Goal: Task Accomplishment & Management: Use online tool/utility

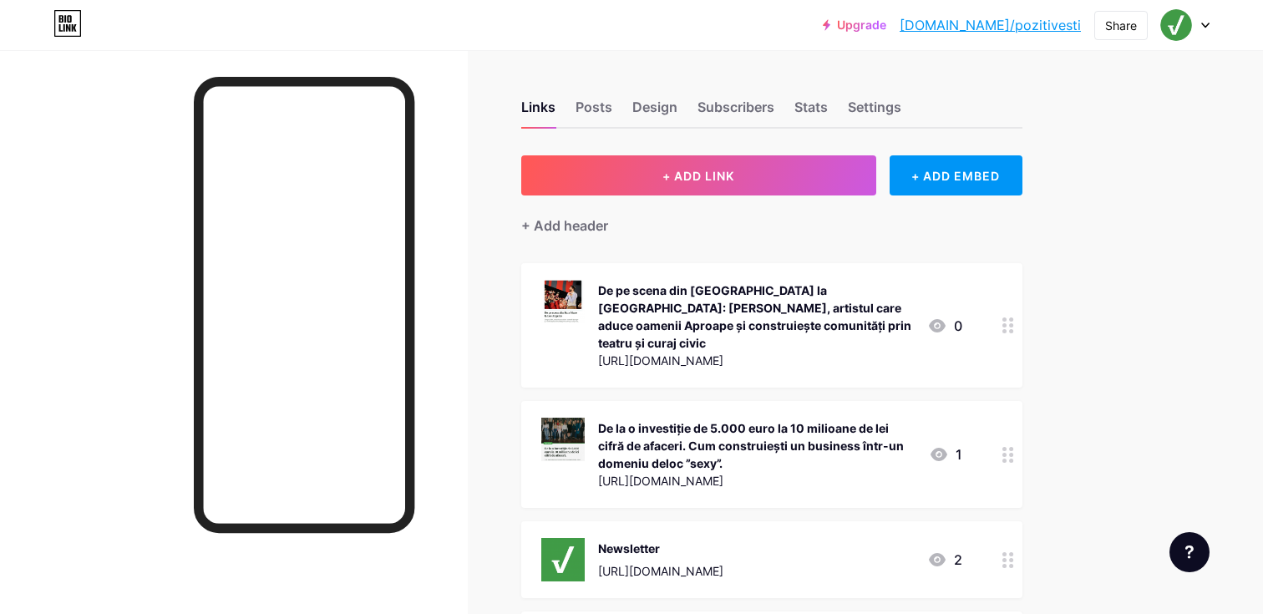
click at [1202, 23] on icon at bounding box center [1205, 25] width 7 height 4
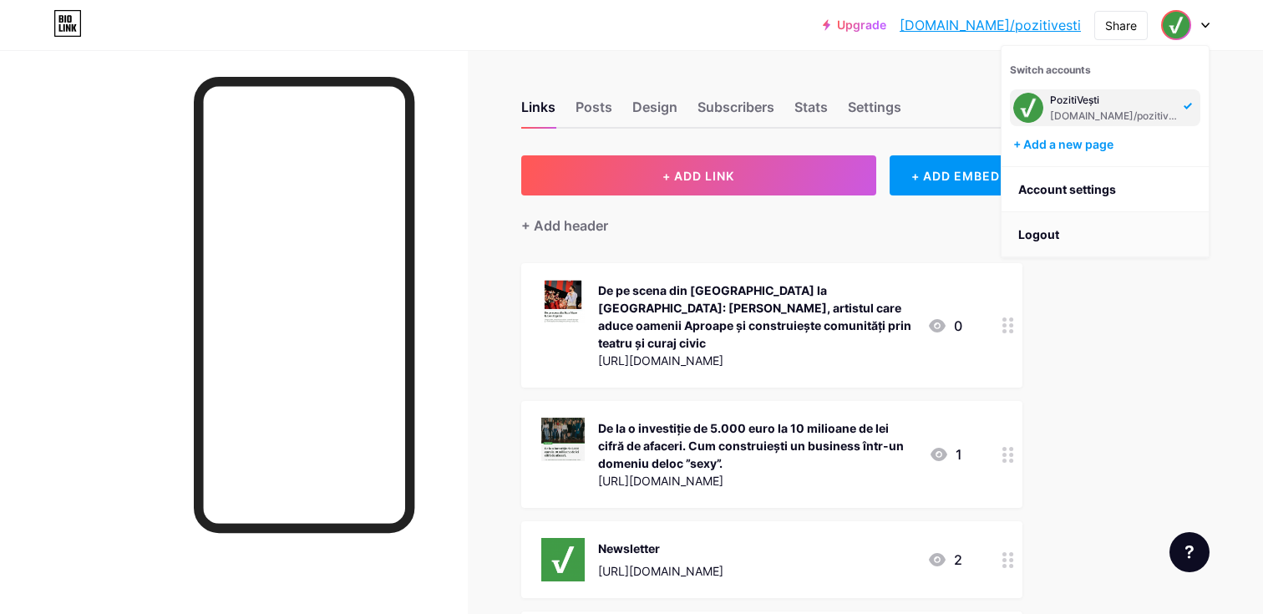
click at [1049, 236] on li "Logout" at bounding box center [1105, 234] width 207 height 45
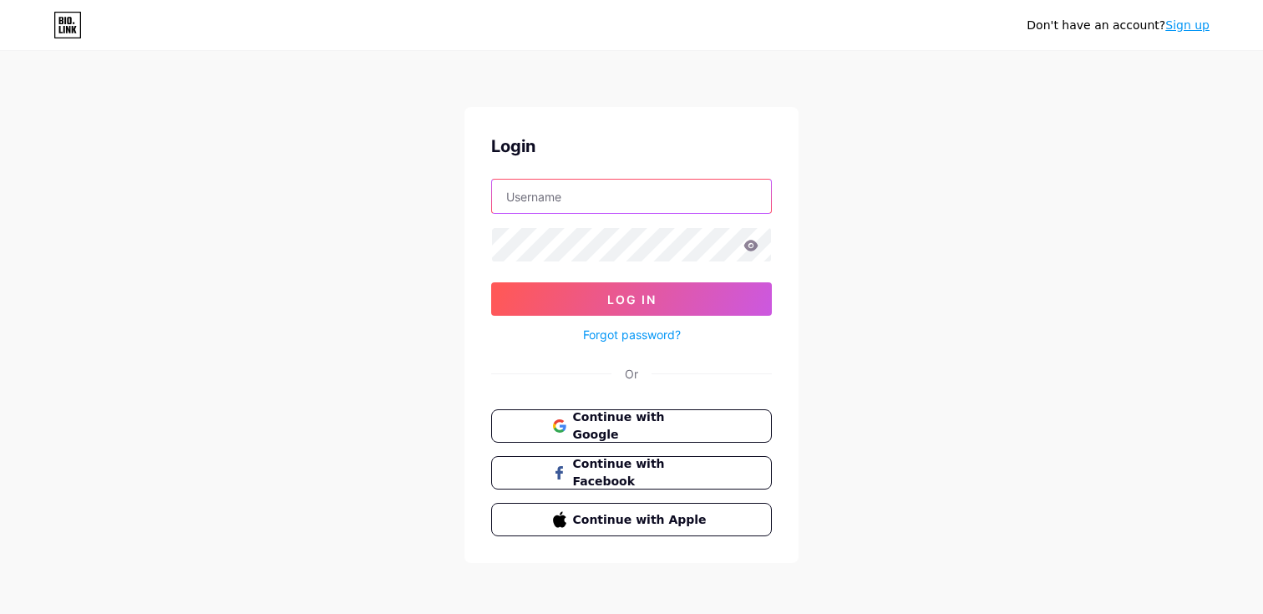
click at [633, 197] on input "text" at bounding box center [631, 196] width 279 height 33
type input "HackingWork"
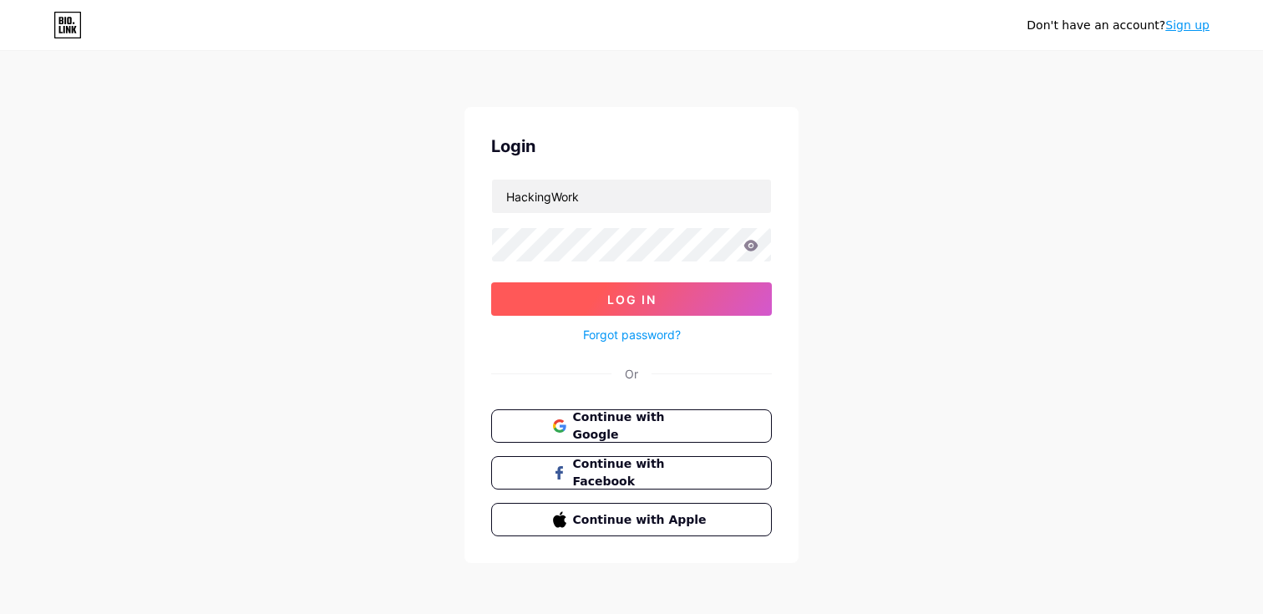
click at [611, 304] on span "Log In" at bounding box center [631, 299] width 49 height 14
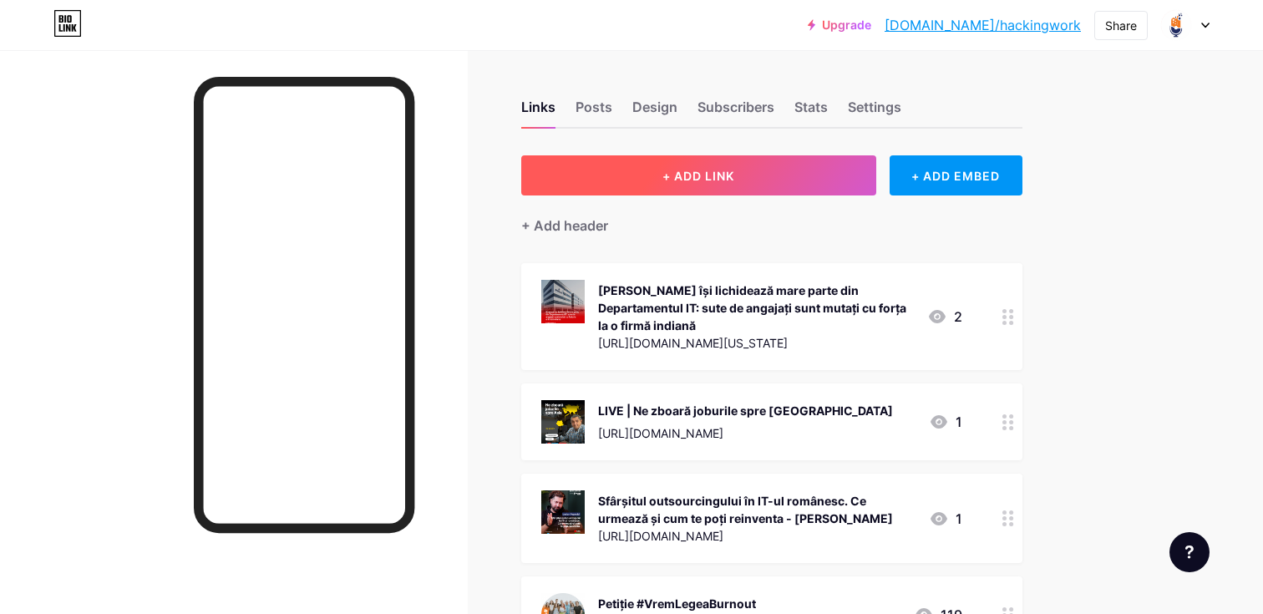
click at [863, 175] on button "+ ADD LINK" at bounding box center [698, 175] width 355 height 40
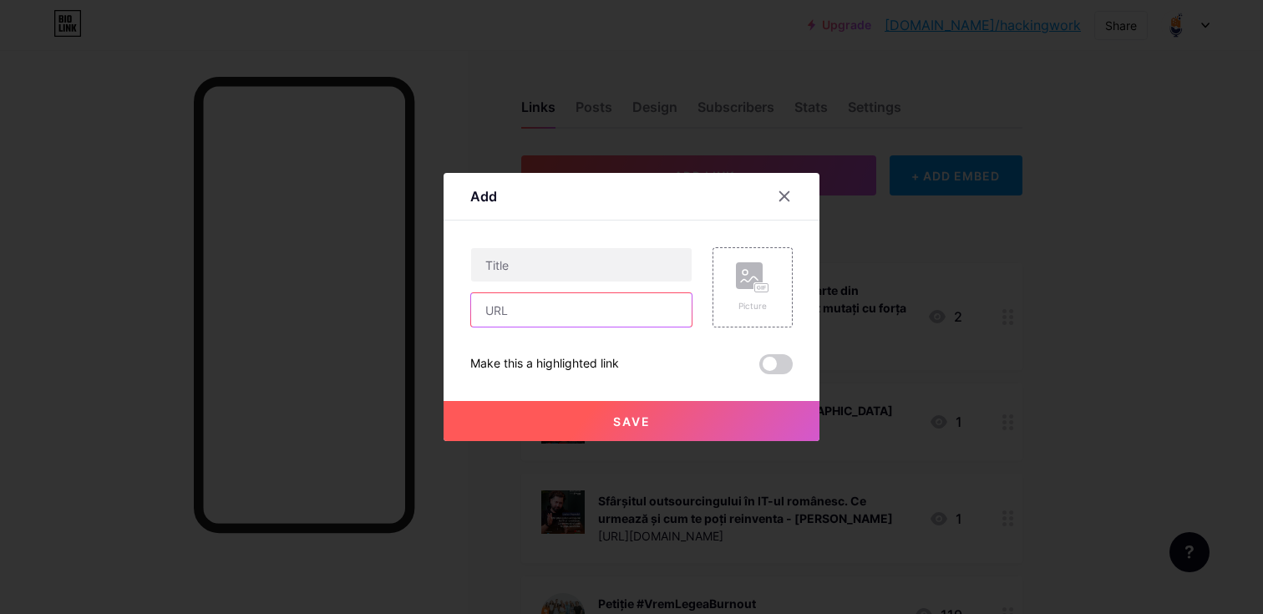
click at [538, 320] on input "text" at bounding box center [581, 309] width 221 height 33
paste input "[URL][DOMAIN_NAME]"
type input "[URL][DOMAIN_NAME]"
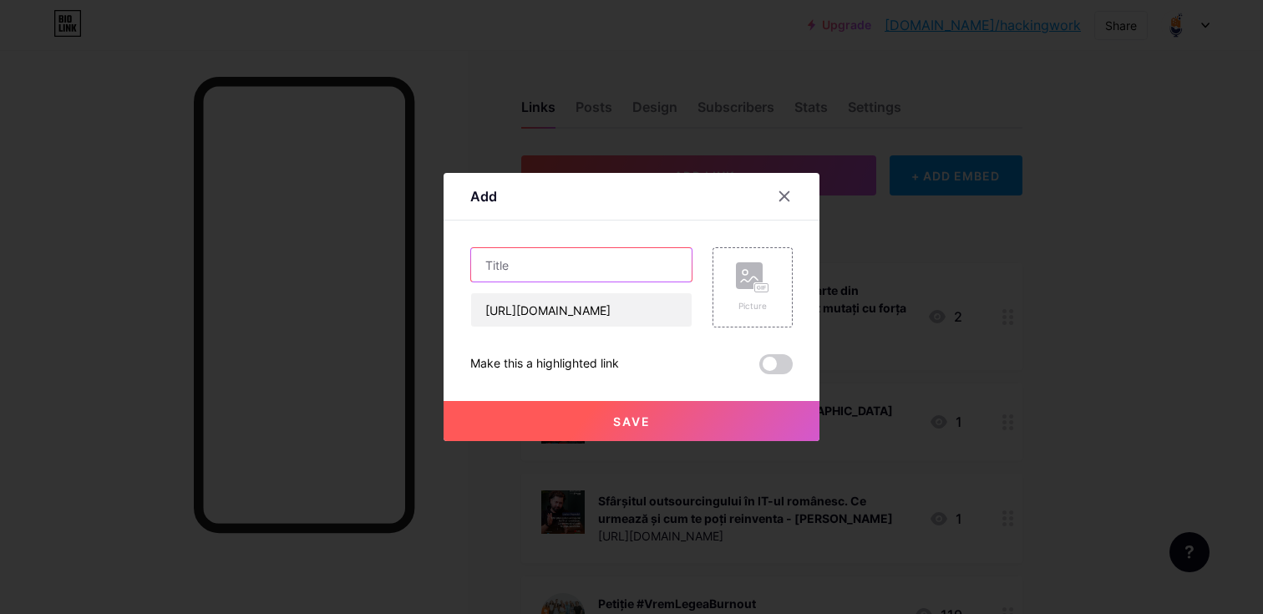
click at [569, 272] on input "text" at bounding box center [581, 264] width 221 height 33
paste input "Sute de angajați de la Emerson Cluj se tem că vor rămâne fără loc de muncă, fii…"
type input "Sute de angajați de la Emerson Cluj se tem că vor rămâne fără loc de muncă, fii…"
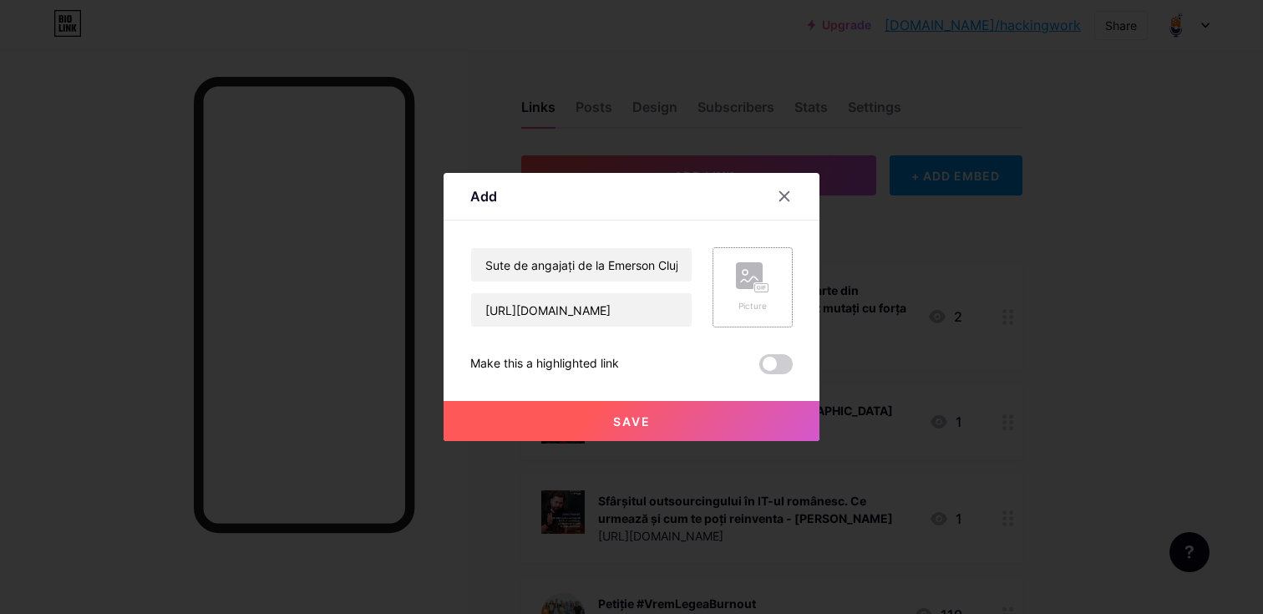
click at [768, 273] on icon at bounding box center [752, 277] width 33 height 31
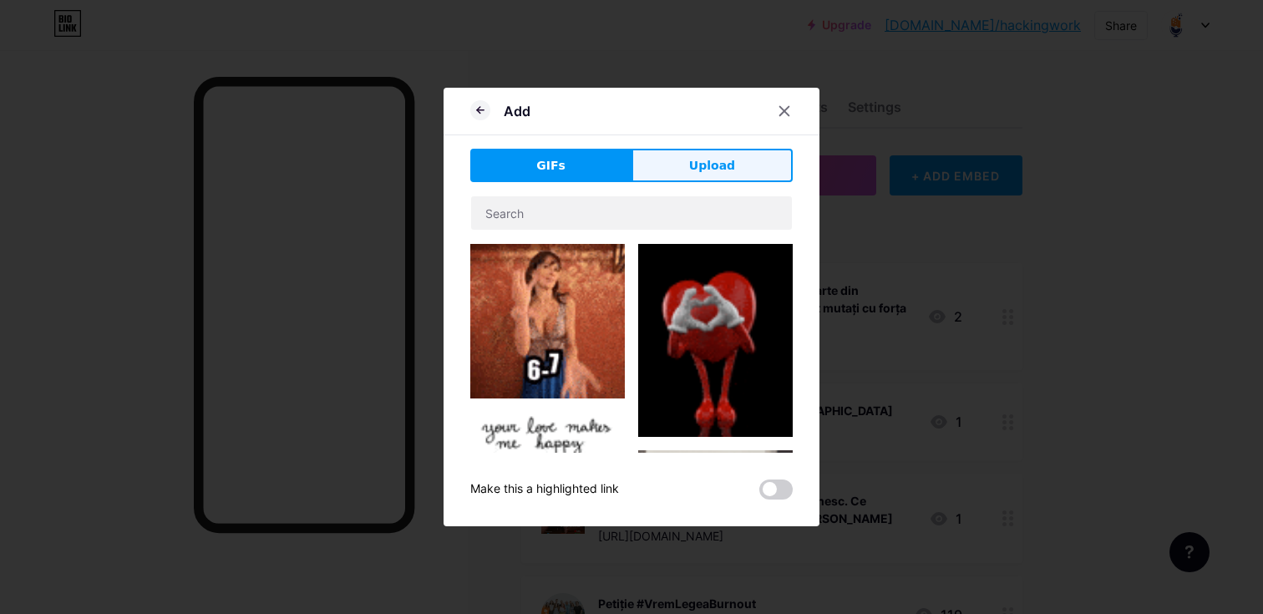
click at [732, 160] on span "Upload" at bounding box center [712, 166] width 46 height 18
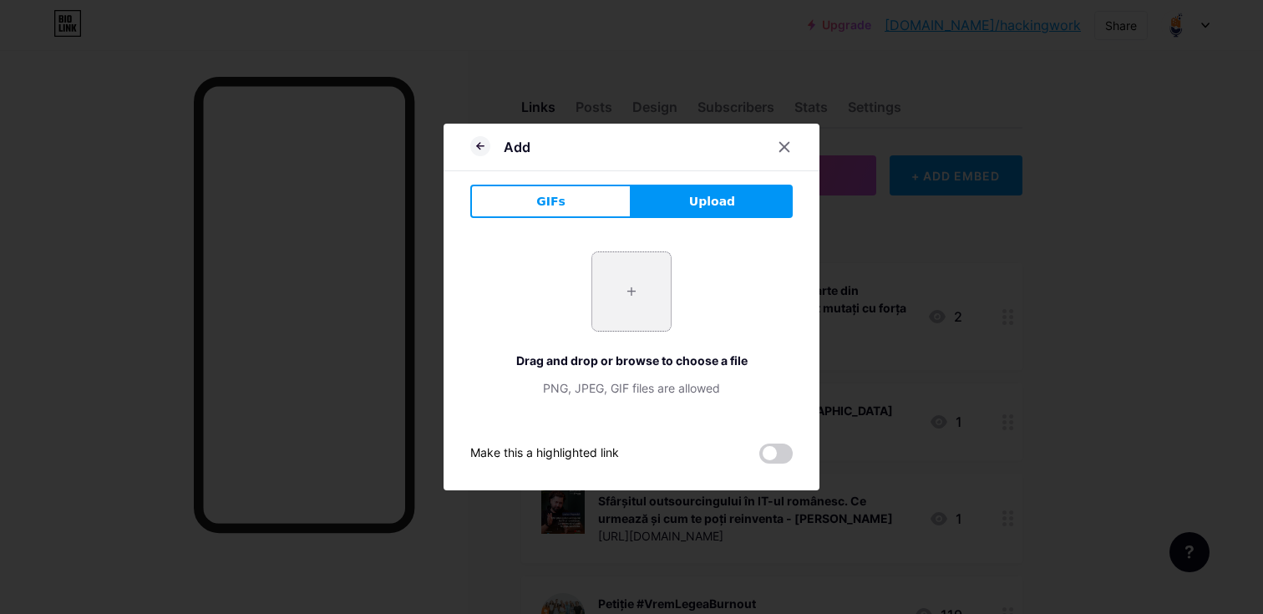
click at [642, 301] on input "file" at bounding box center [631, 291] width 79 height 79
type input "C:\fakepath\Sute de angajați de la Emerson Cluj.png"
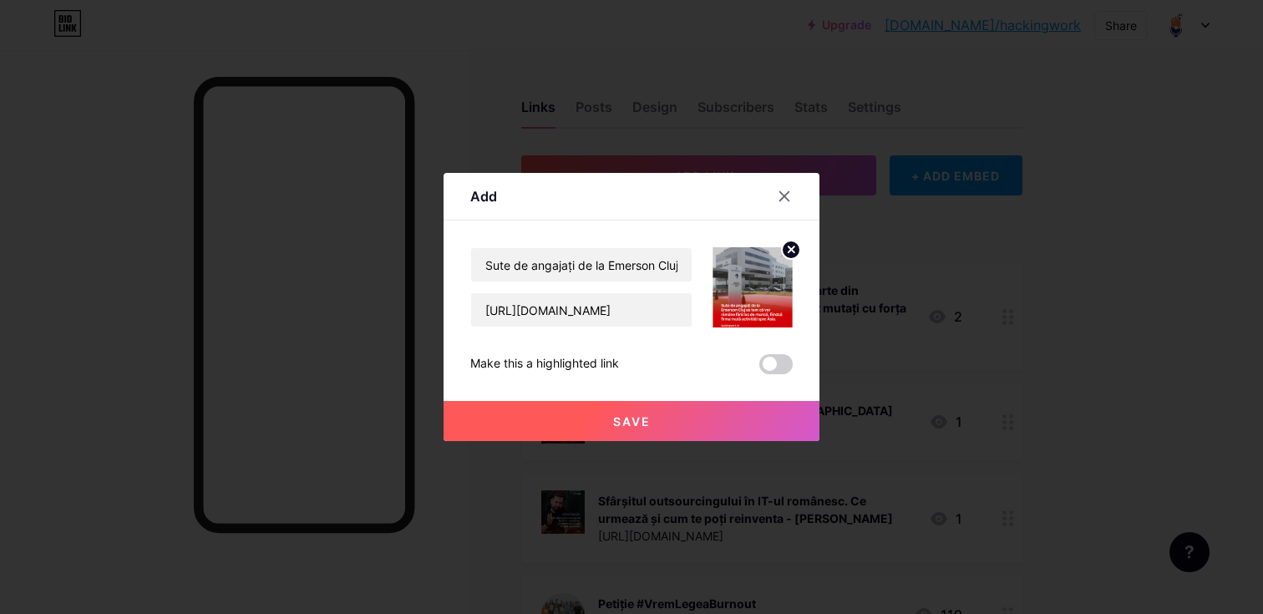
click at [702, 422] on button "Save" at bounding box center [632, 421] width 376 height 40
